Goal: Task Accomplishment & Management: Complete application form

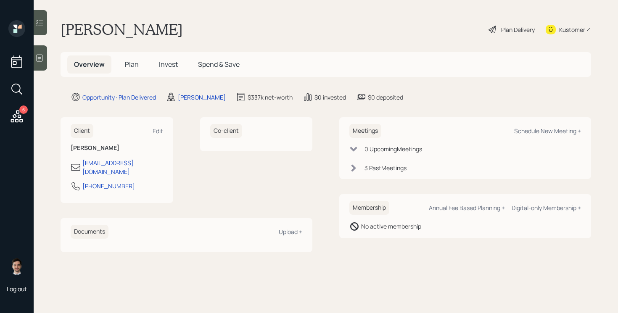
click at [133, 63] on span "Plan" at bounding box center [132, 64] width 14 height 9
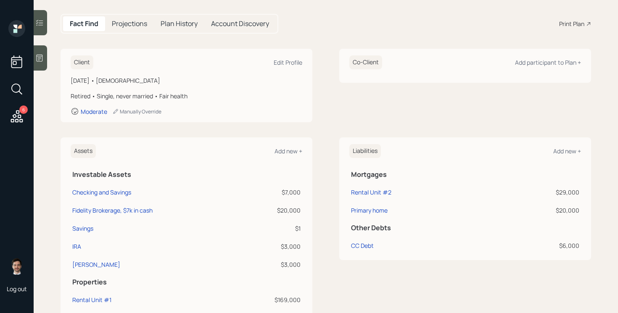
scroll to position [79, 0]
click at [328, 162] on div "Assets Add new + Investable Assets Checking and Savings $7,000 Fidelity Brokera…" at bounding box center [326, 243] width 531 height 213
